Goal: Information Seeking & Learning: Learn about a topic

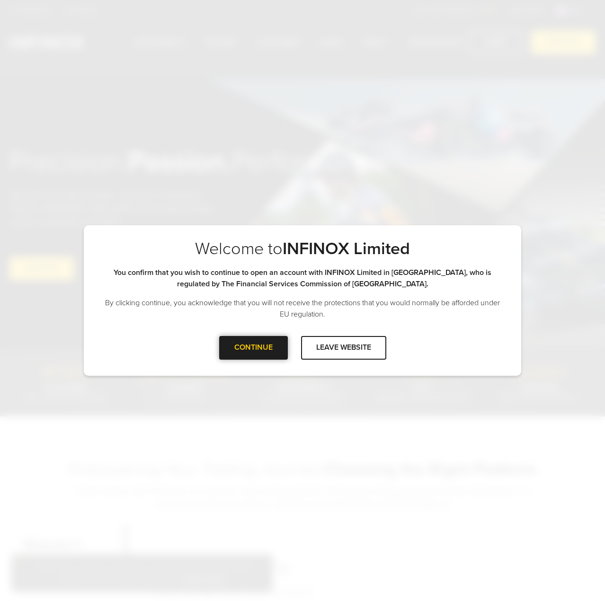
click at [252, 349] on div "CONTINUE" at bounding box center [253, 347] width 69 height 23
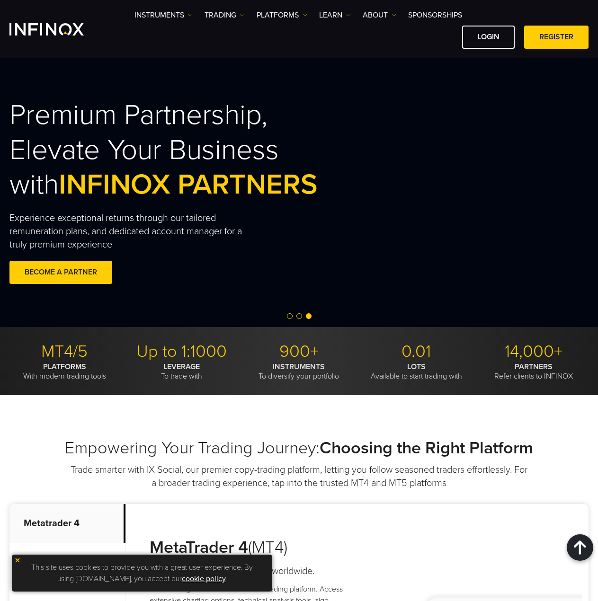
drag, startPoint x: 507, startPoint y: 388, endPoint x: 483, endPoint y: 205, distance: 183.8
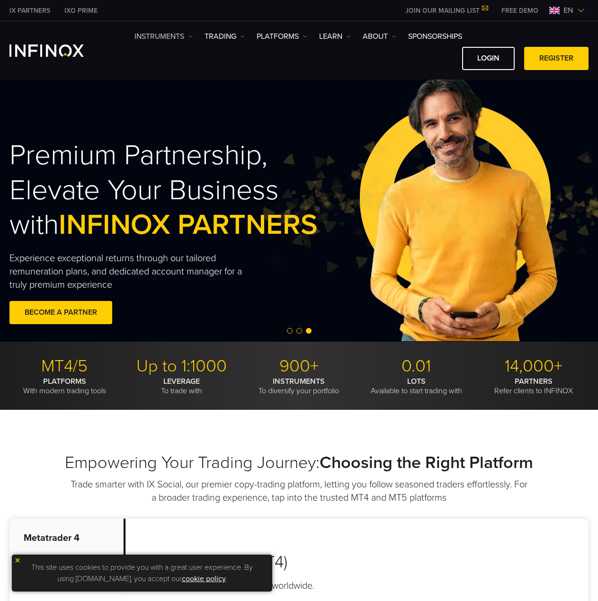
click at [169, 35] on link "Instruments" at bounding box center [163, 36] width 58 height 11
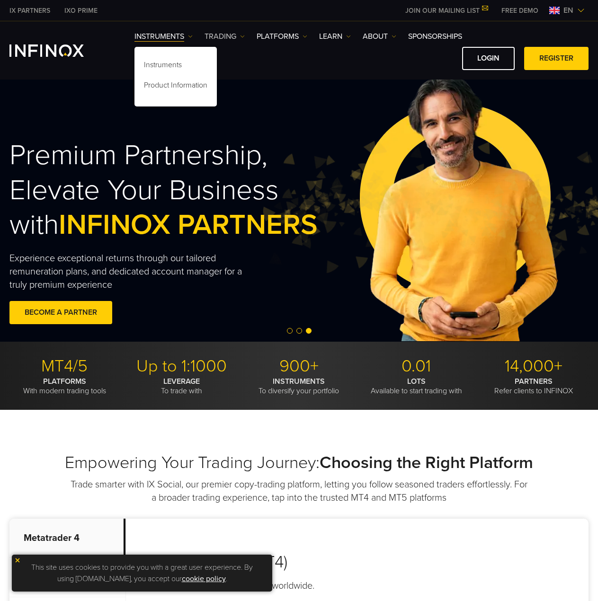
click at [236, 34] on link "TRADING" at bounding box center [225, 36] width 40 height 11
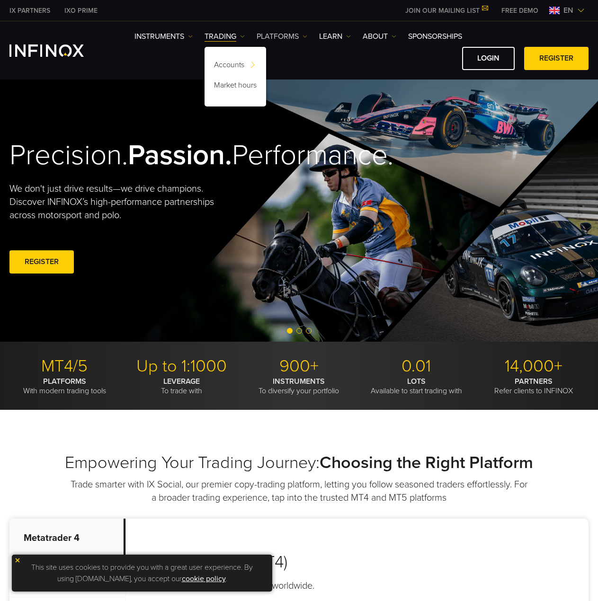
click at [286, 37] on link "PLATFORMS" at bounding box center [282, 36] width 51 height 11
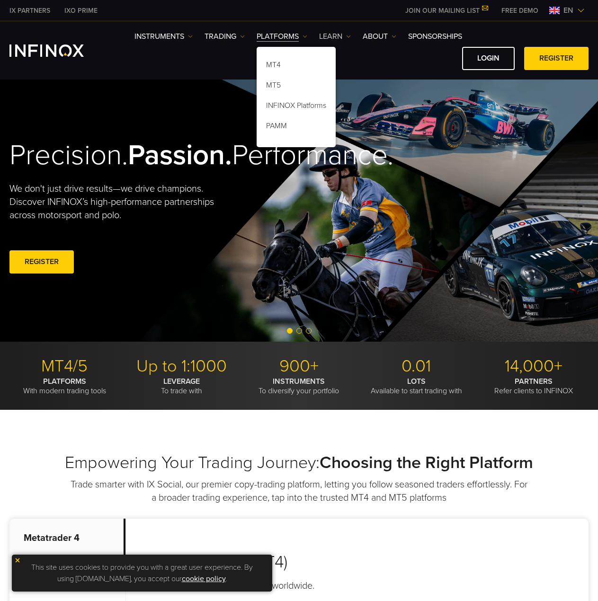
click at [339, 38] on link "Learn" at bounding box center [335, 36] width 32 height 11
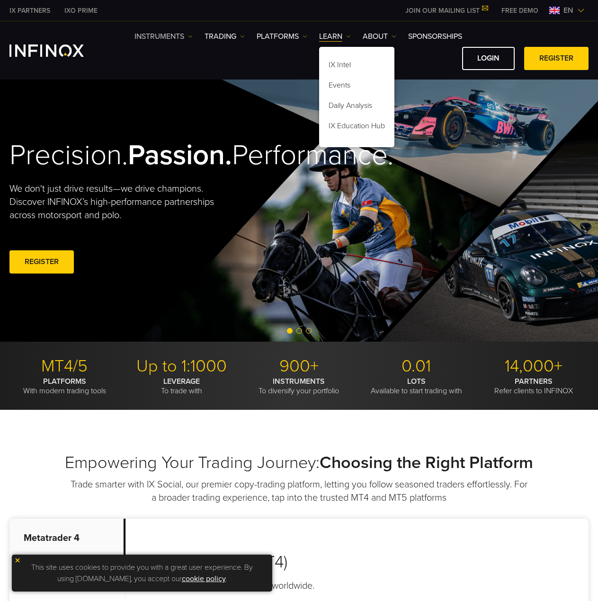
click at [181, 36] on link "Instruments" at bounding box center [163, 36] width 58 height 11
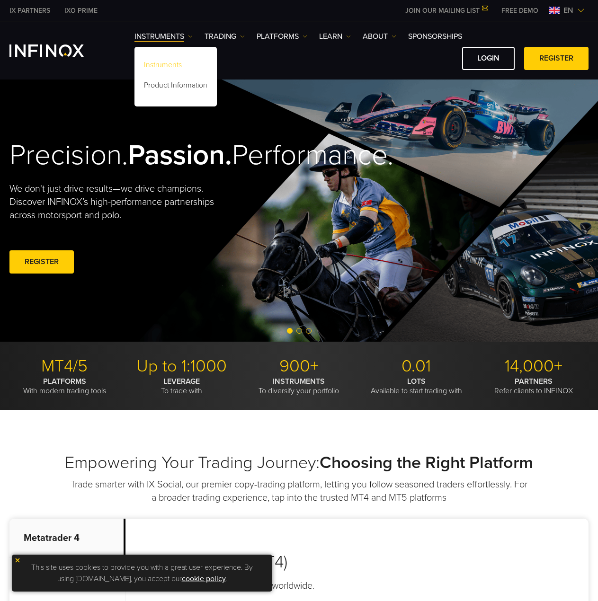
click at [185, 64] on link "Instruments" at bounding box center [175, 66] width 82 height 20
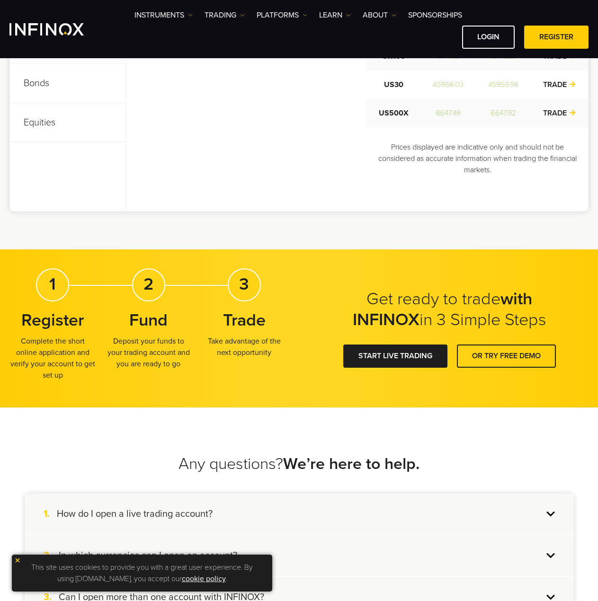
scroll to position [258, 0]
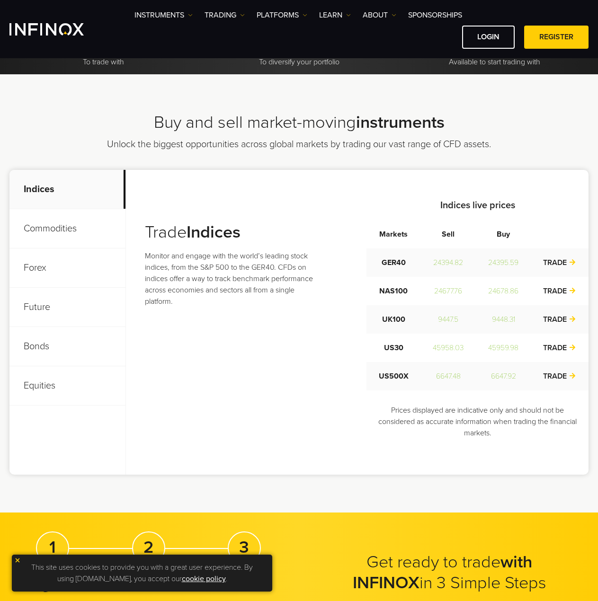
drag, startPoint x: 267, startPoint y: 169, endPoint x: 320, endPoint y: 0, distance: 176.4
